Goal: Transaction & Acquisition: Purchase product/service

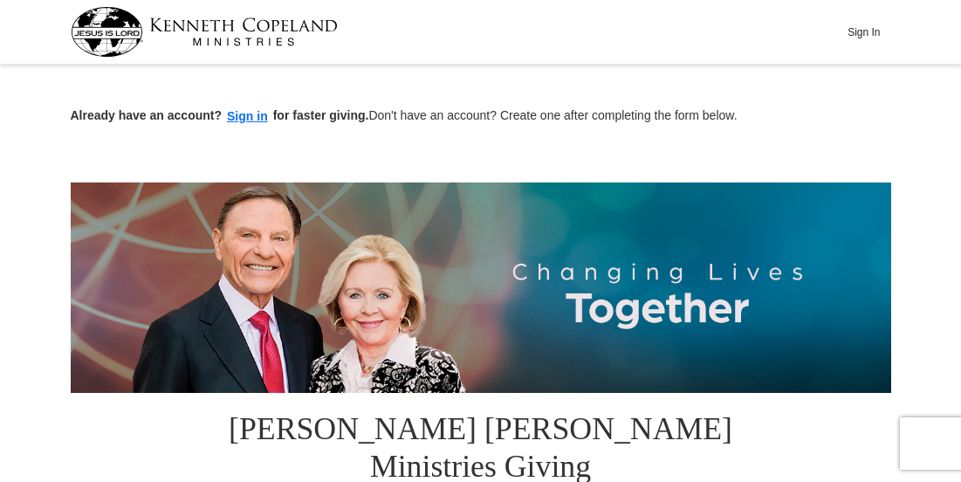
click at [246, 107] on button "Sign in" at bounding box center [248, 117] width 52 height 20
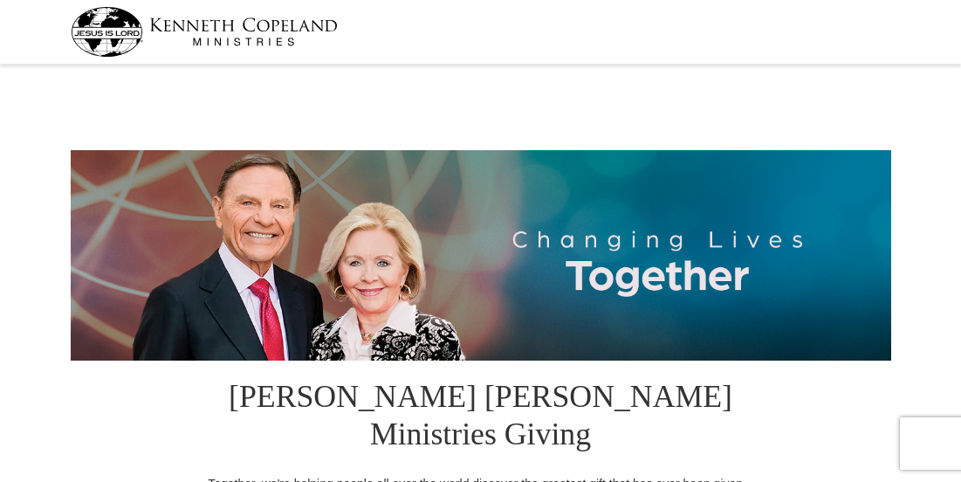
select select "GA"
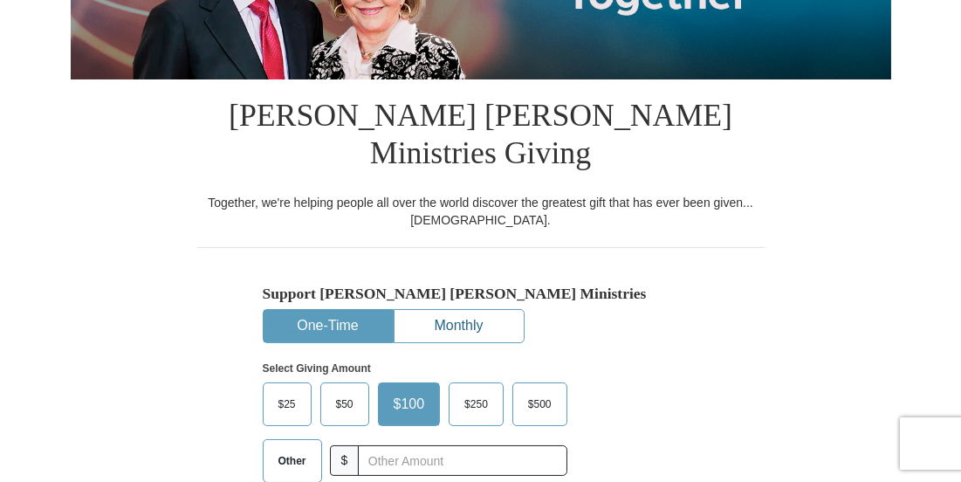
click at [511, 310] on button "Monthly" at bounding box center [459, 326] width 129 height 32
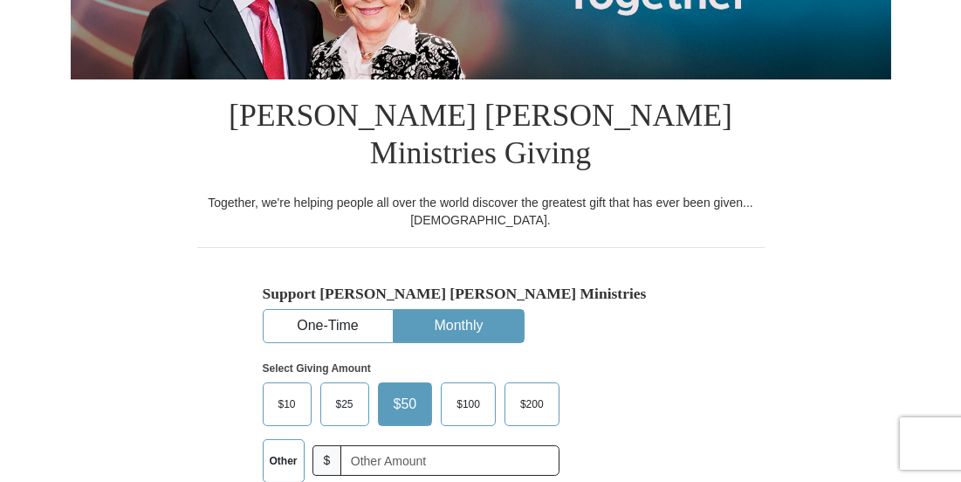
click at [285, 440] on label "Other" at bounding box center [284, 461] width 40 height 42
click at [0, 0] on input "Other" at bounding box center [0, 0] width 0 height 0
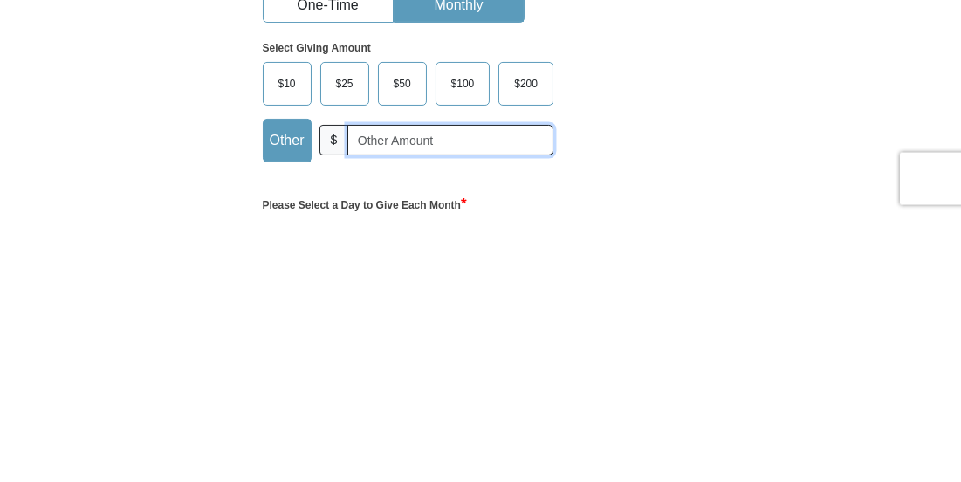
scroll to position [337, 0]
type input "34.00"
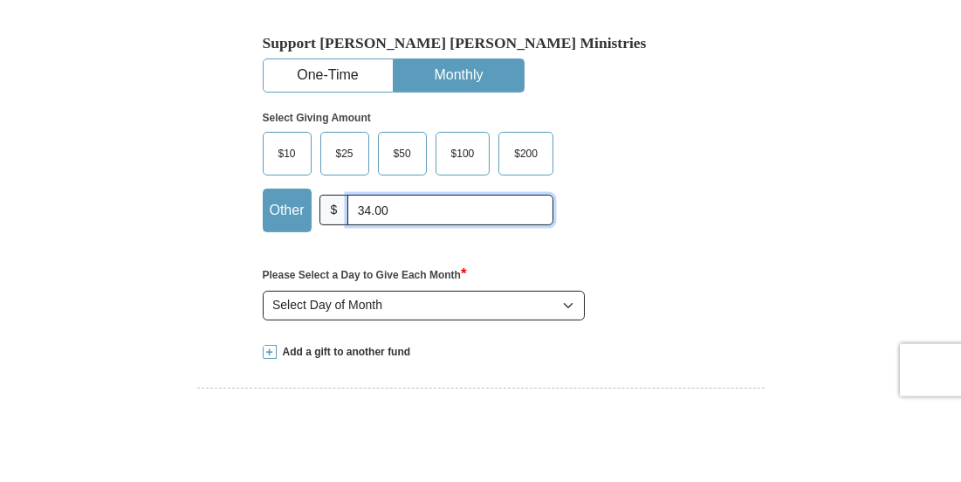
scroll to position [458, 0]
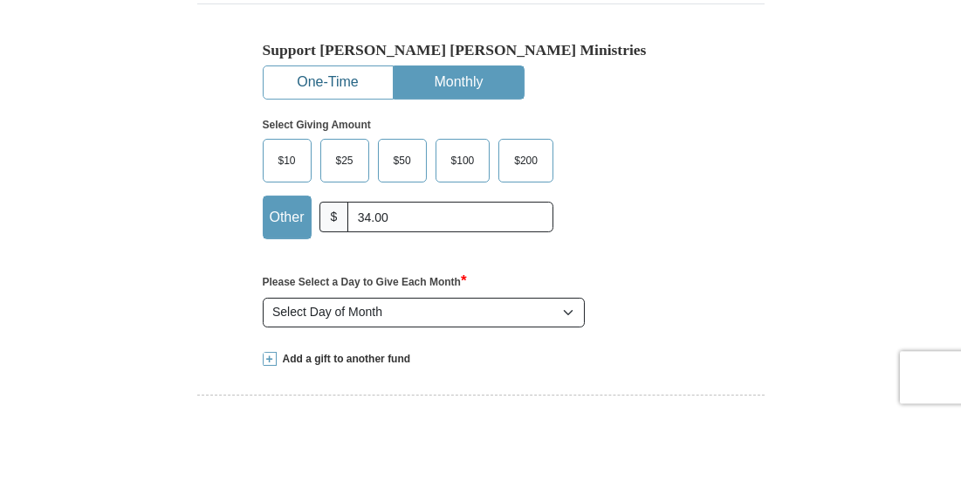
click at [338, 133] on button "One-Time" at bounding box center [328, 149] width 129 height 32
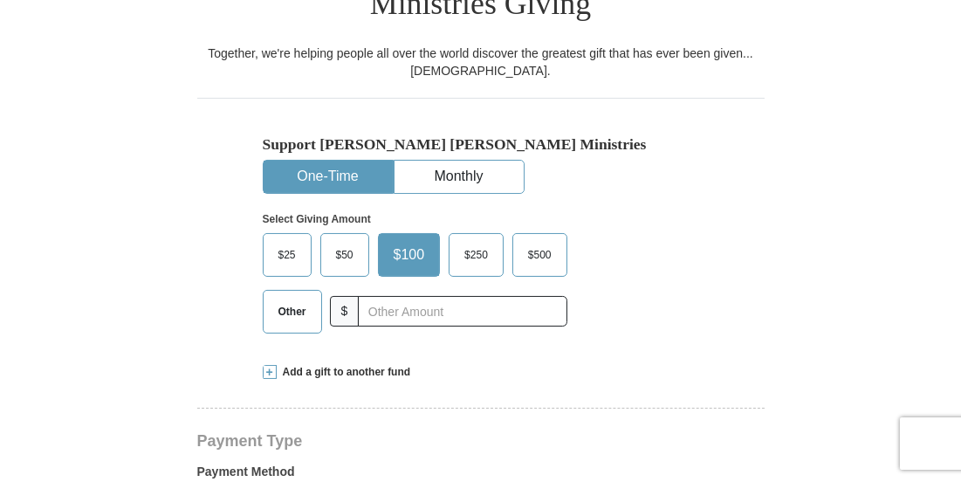
scroll to position [436, 0]
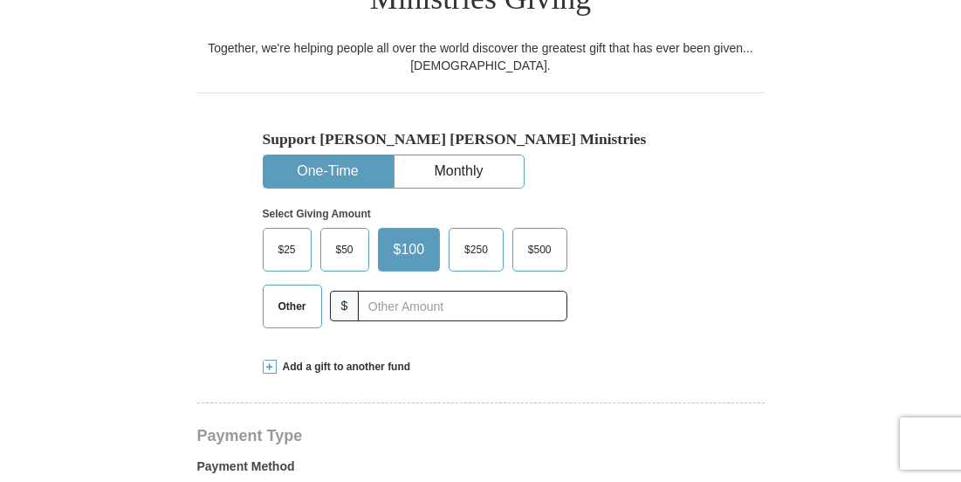
click at [289, 237] on span "$25" at bounding box center [287, 250] width 35 height 26
click at [0, 0] on input "$25" at bounding box center [0, 0] width 0 height 0
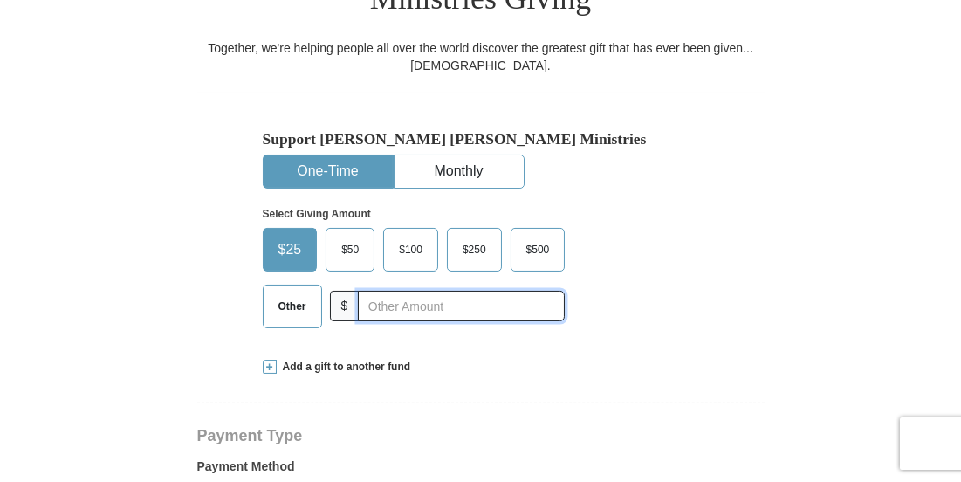
click at [408, 291] on input "text" at bounding box center [461, 306] width 207 height 31
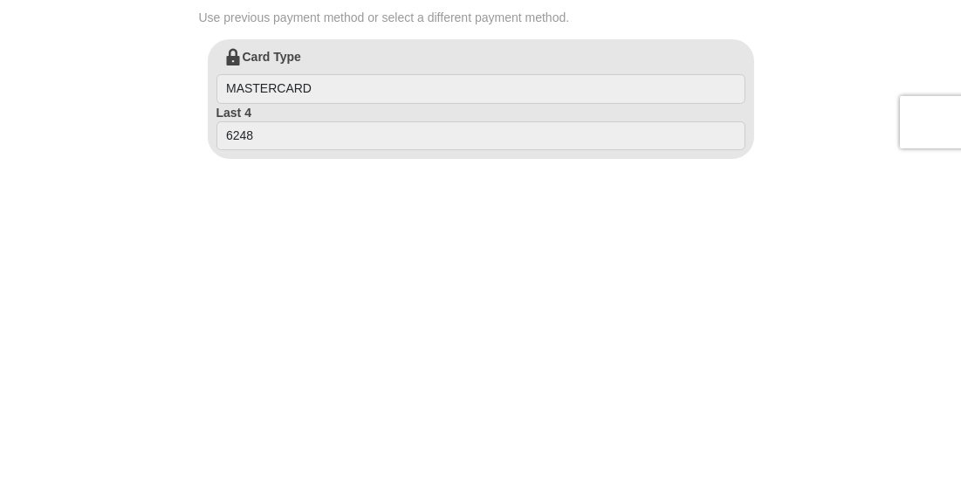
scroll to position [682, 0]
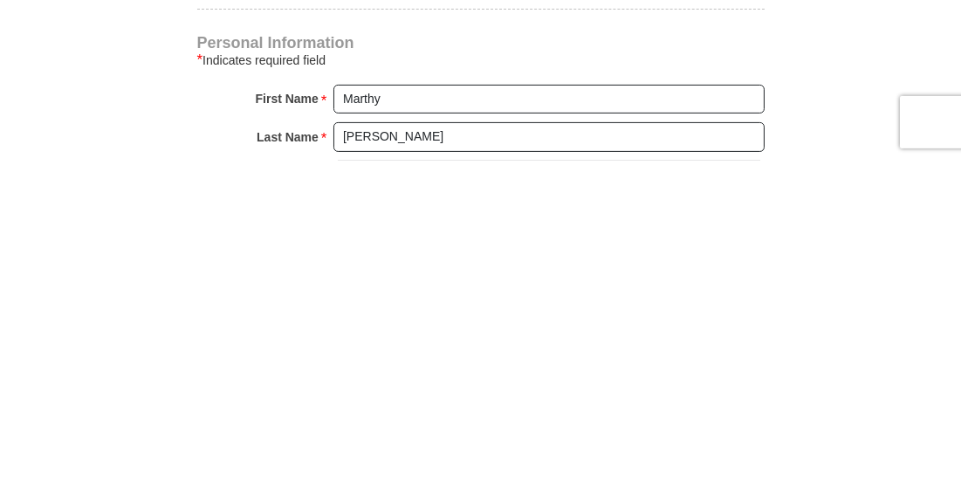
type input "34.00"
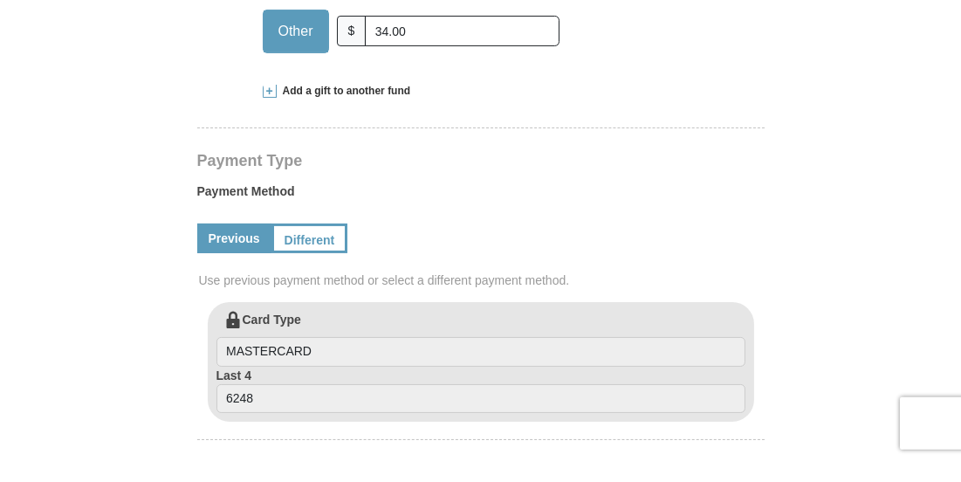
scroll to position [677, 0]
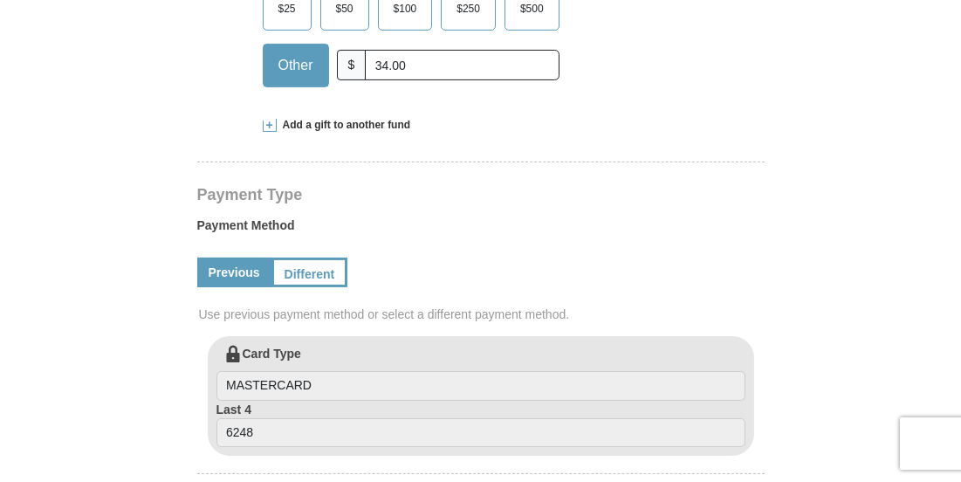
click at [818, 69] on form "[PERSON_NAME] [PERSON_NAME] Ministries Giving Together, we're helping people al…" at bounding box center [481, 336] width 821 height 1886
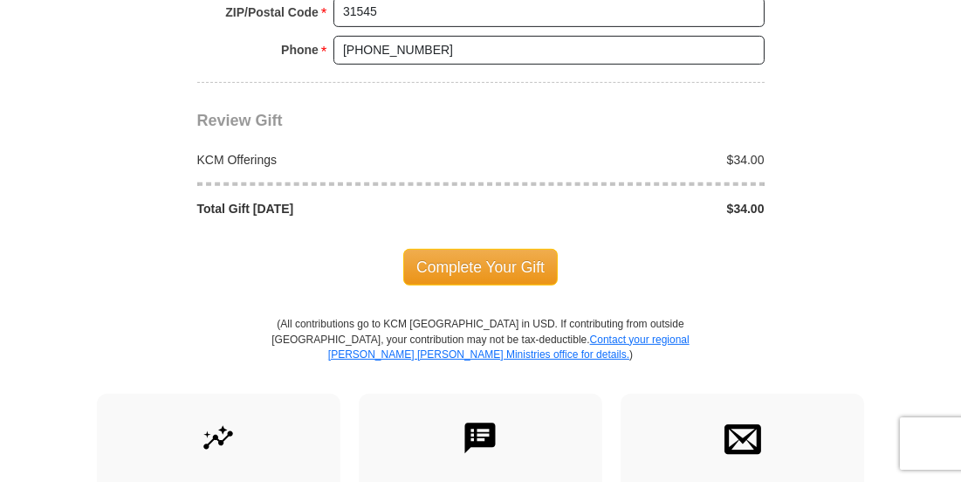
scroll to position [1583, 0]
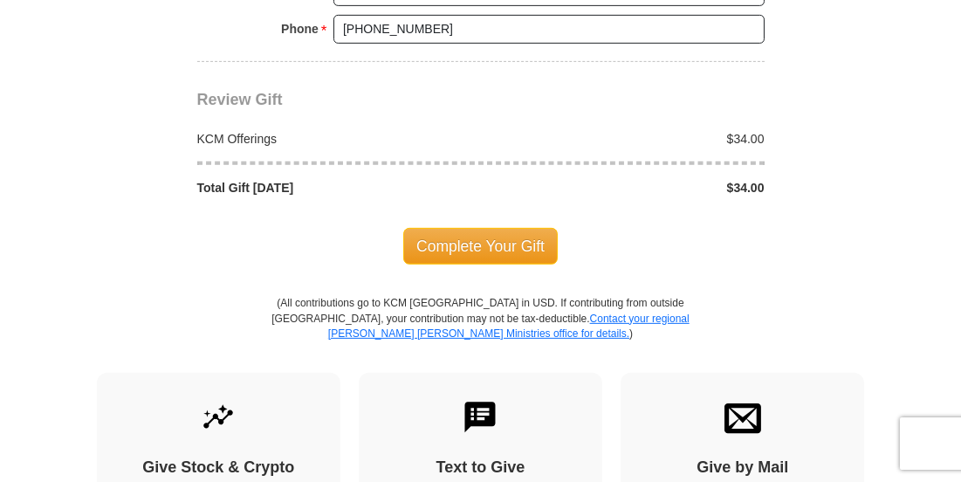
click at [532, 228] on span "Complete Your Gift" at bounding box center [480, 246] width 155 height 37
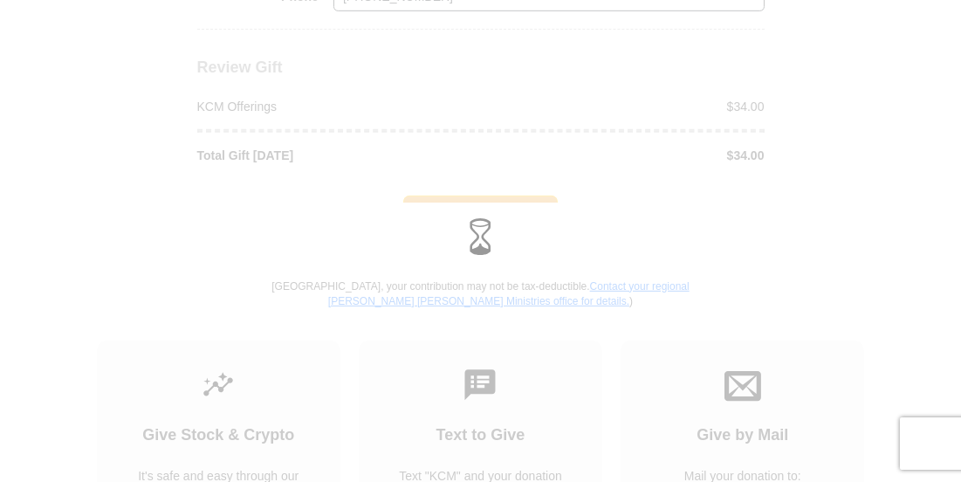
scroll to position [1638, 0]
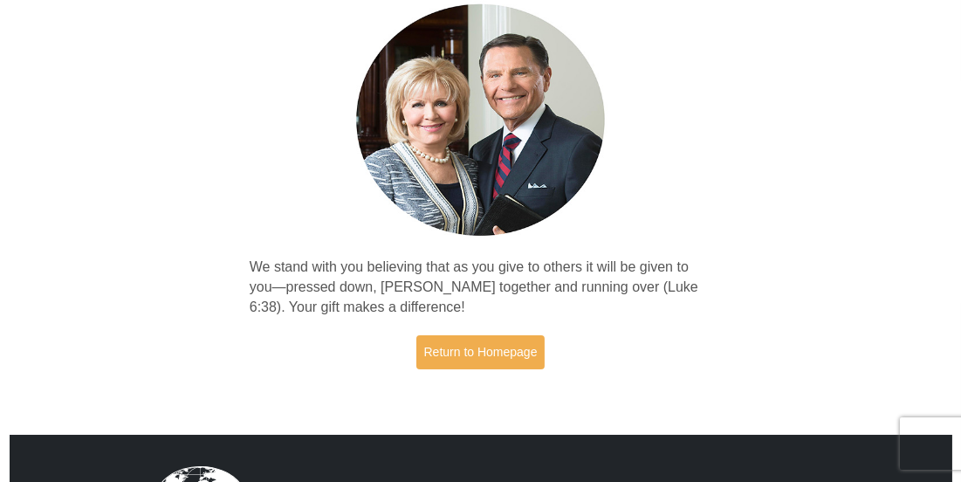
scroll to position [162, 0]
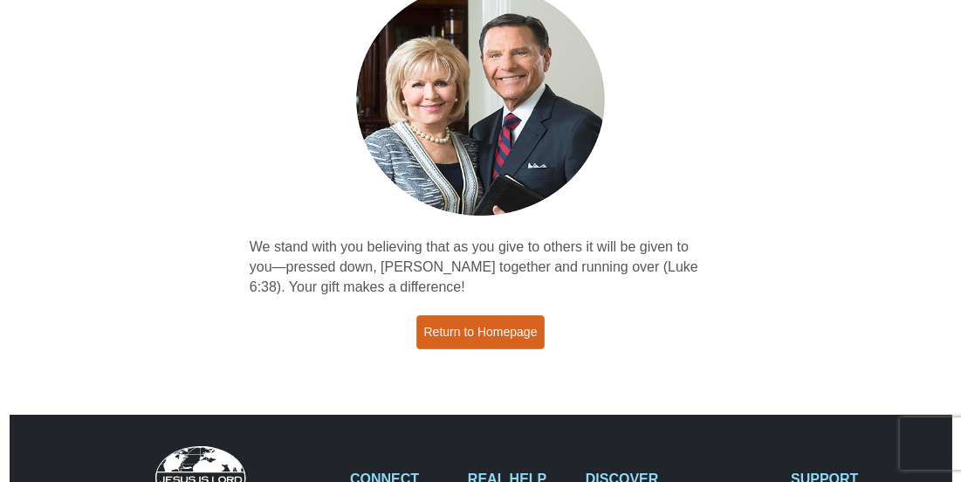
click at [505, 334] on link "Return to Homepage" at bounding box center [480, 332] width 129 height 34
